Goal: Find specific page/section: Locate item on page

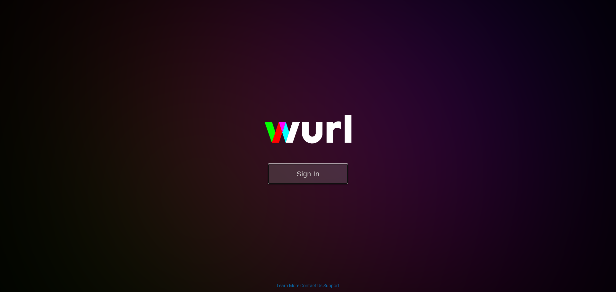
click at [315, 168] on button "Sign In" at bounding box center [308, 174] width 80 height 21
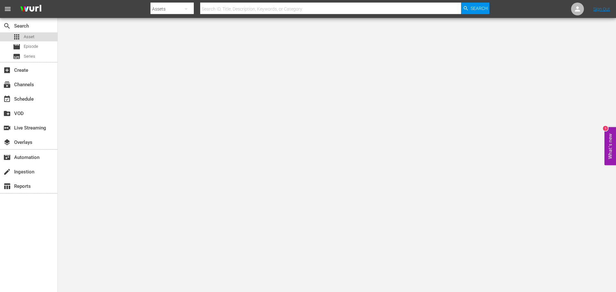
click at [46, 35] on div "apps Asset" at bounding box center [28, 36] width 57 height 9
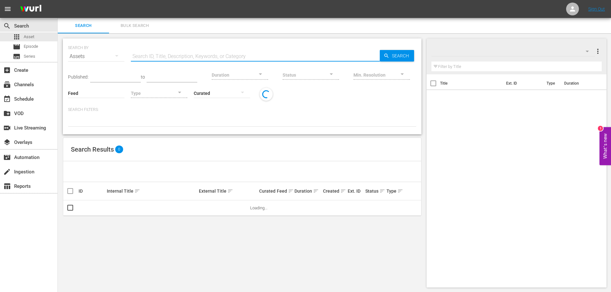
click at [193, 56] on input "text" at bounding box center [255, 56] width 249 height 15
paste input "128180941"
type input "128180941"
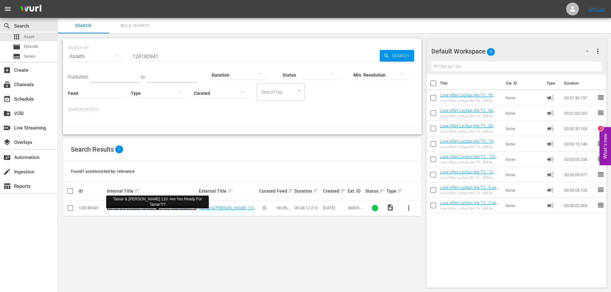
click at [162, 207] on link "Tamar & [PERSON_NAME] 110: Are You Ready For Tamar?!?" at bounding box center [152, 211] width 90 height 10
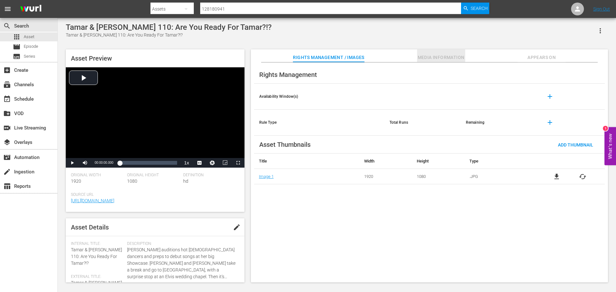
click at [432, 58] on span "Media Information" at bounding box center [441, 58] width 48 height 8
